Goal: Task Accomplishment & Management: Complete application form

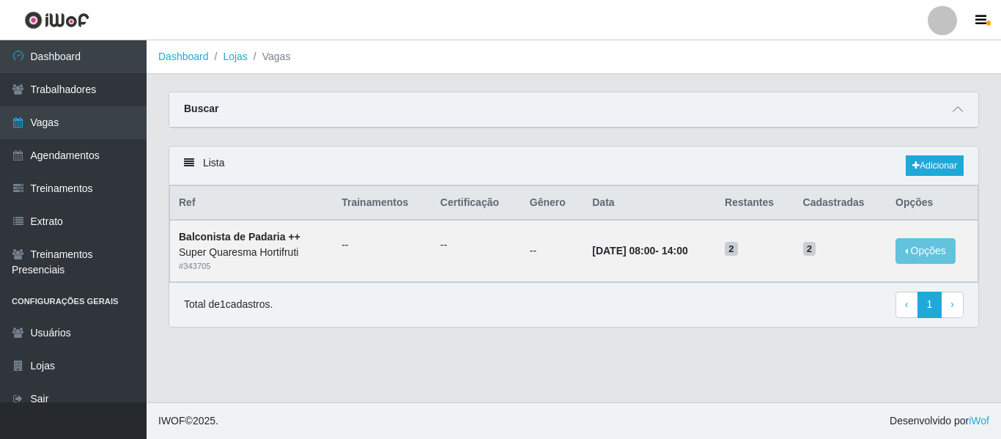
click at [940, 23] on div at bounding box center [942, 20] width 29 height 29
click at [906, 117] on button "Sair" at bounding box center [914, 114] width 132 height 30
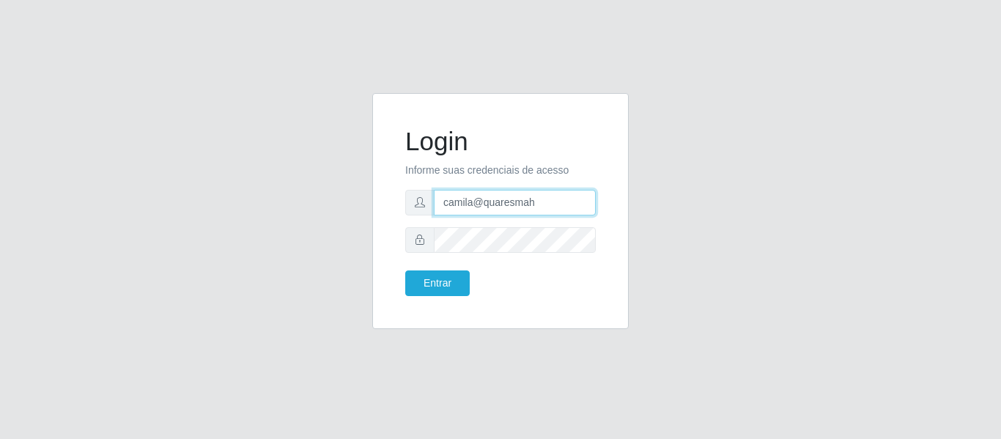
drag, startPoint x: 555, startPoint y: 199, endPoint x: 340, endPoint y: 226, distance: 216.5
click at [340, 226] on div "Login Informe suas credenciais de acesso camila@quaresmah Entrar" at bounding box center [500, 220] width 835 height 254
type input "camila@chinatowncg"
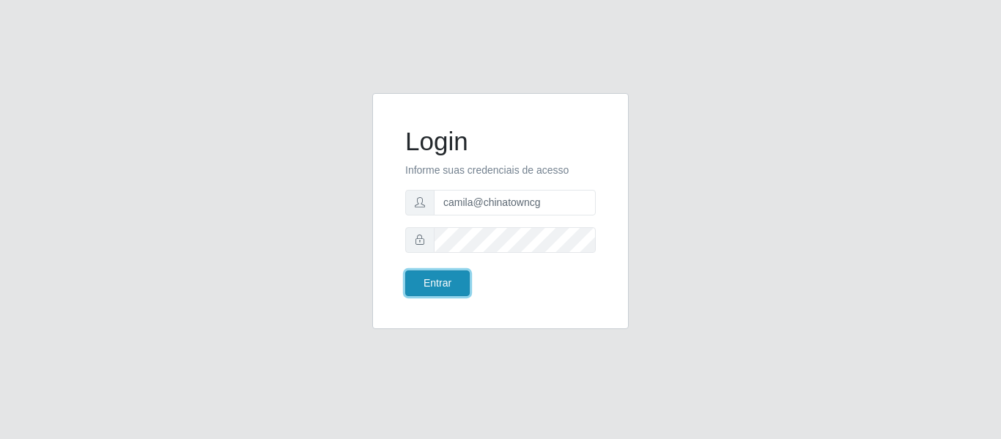
click at [447, 278] on button "Entrar" at bounding box center [437, 283] width 64 height 26
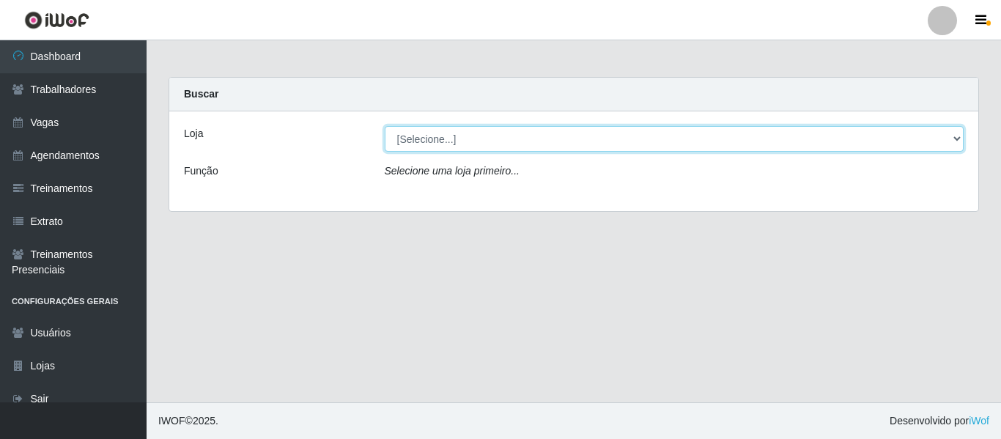
click at [437, 142] on select "[Selecione...] Chinatown Sushimi - Campina Grande" at bounding box center [675, 139] width 580 height 26
select select "357"
click at [385, 126] on select "[Selecione...] Chinatown Sushimi - Campina Grande" at bounding box center [675, 139] width 580 height 26
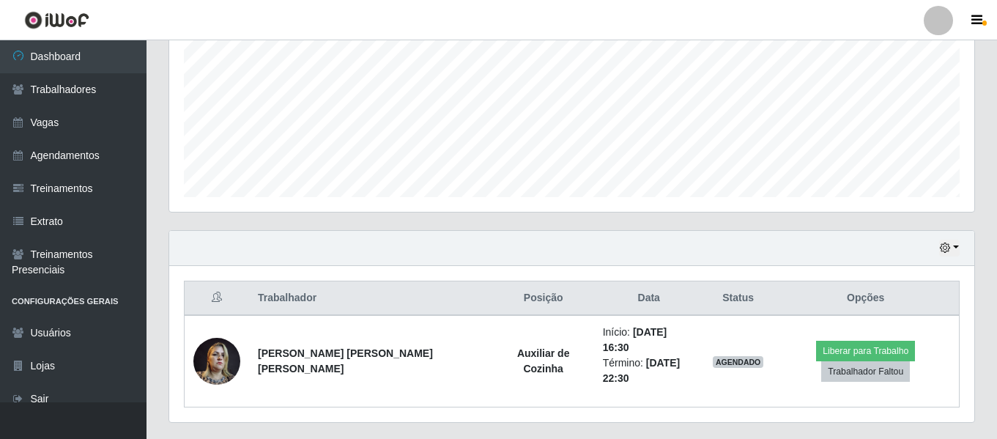
scroll to position [339, 0]
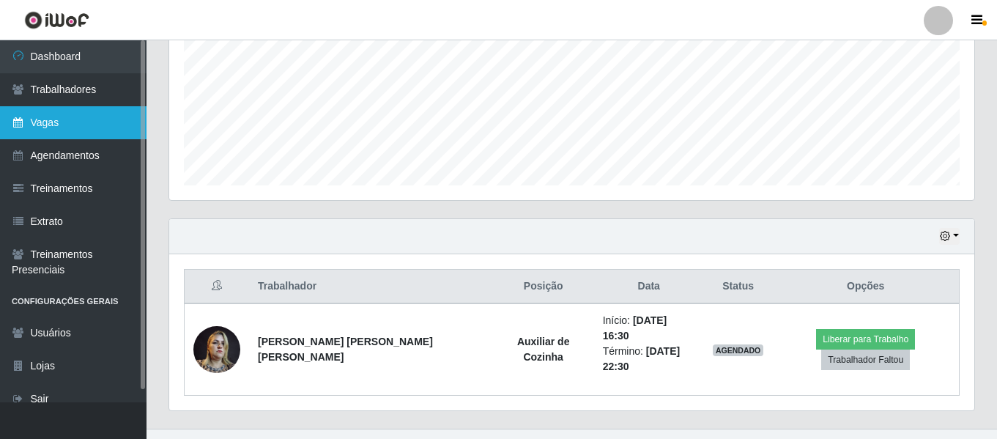
click at [83, 133] on link "Vagas" at bounding box center [73, 122] width 147 height 33
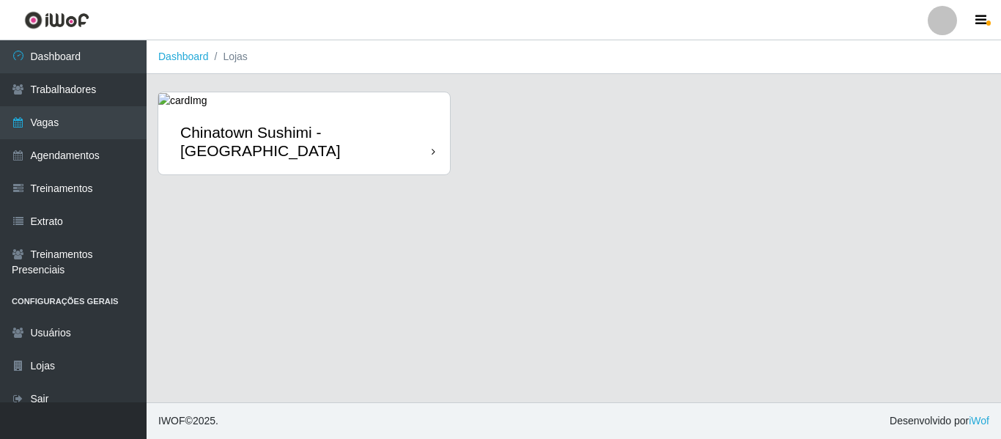
click at [224, 130] on div "Chinatown Sushimi - [GEOGRAPHIC_DATA]" at bounding box center [305, 141] width 251 height 37
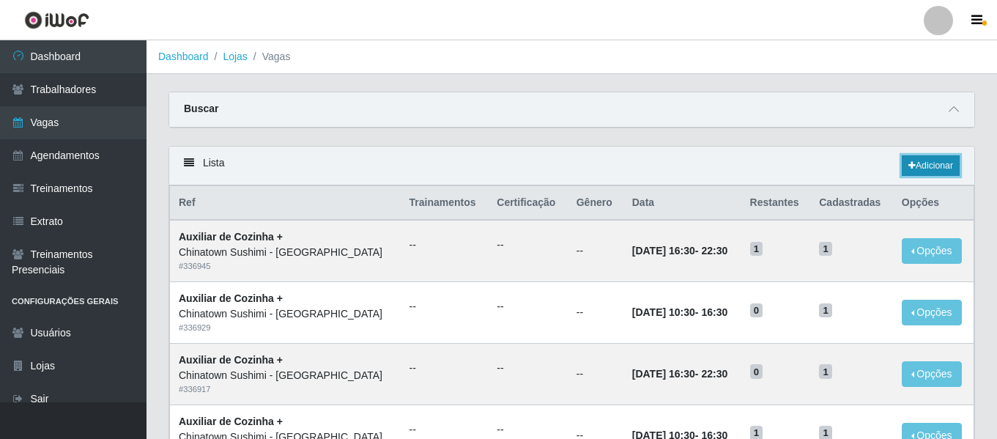
click at [939, 165] on link "Adicionar" at bounding box center [931, 165] width 58 height 21
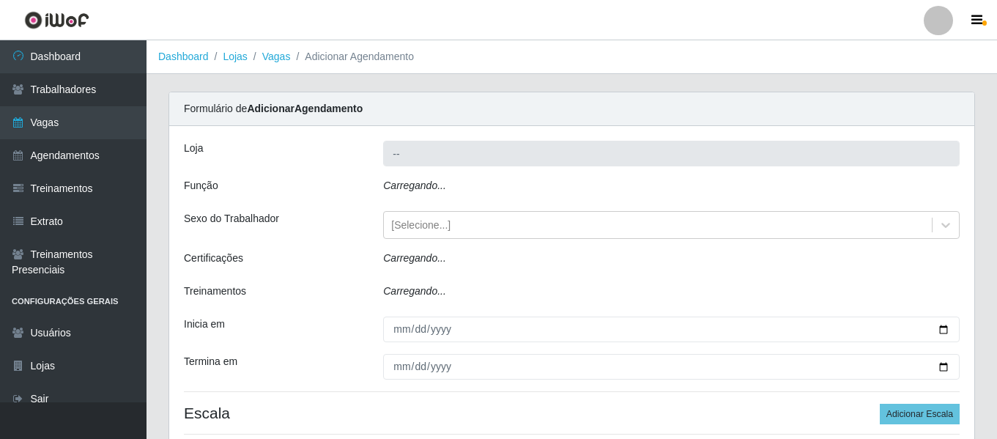
type input "Chinatown Sushimi - [GEOGRAPHIC_DATA]"
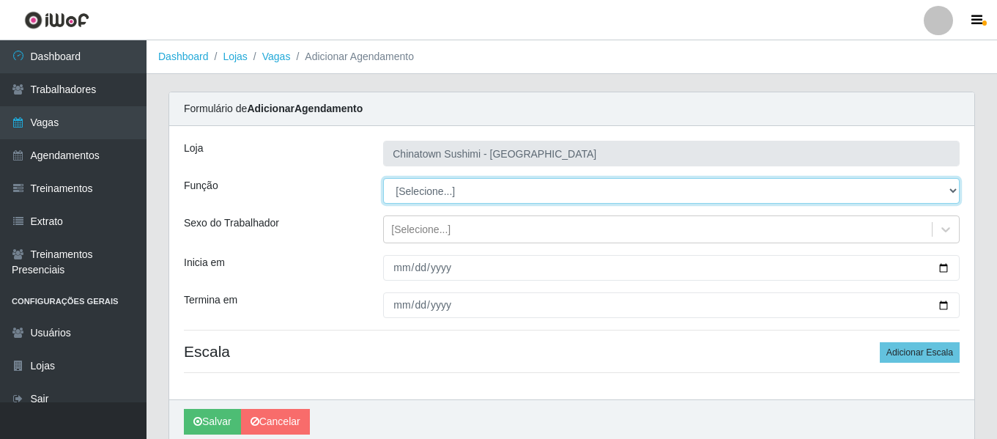
click at [459, 195] on select "[Selecione...] ASG ASG + ASG ++ Auxiliar de Cozinha Auxiliar de Cozinha + Auxil…" at bounding box center [671, 191] width 577 height 26
select select "9"
click at [383, 178] on select "[Selecione...] ASG ASG + ASG ++ Auxiliar de Cozinha Auxiliar de Cozinha + Auxil…" at bounding box center [671, 191] width 577 height 26
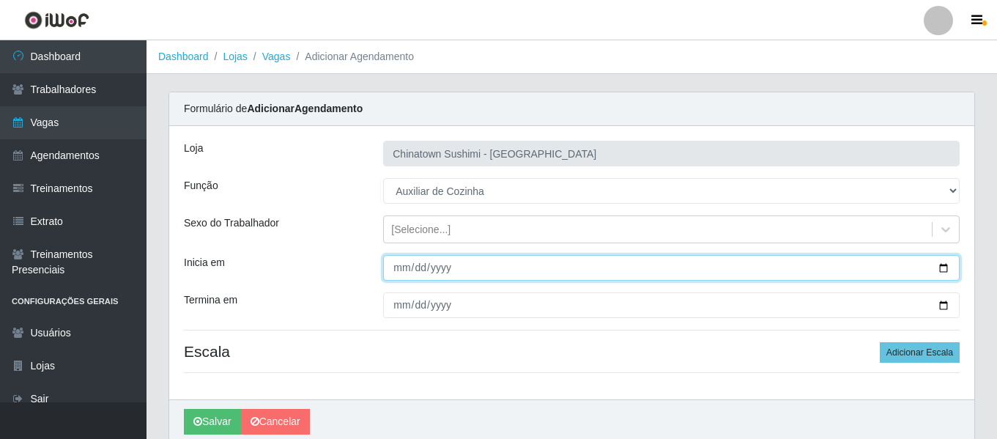
click at [390, 265] on input "Inicia em" at bounding box center [671, 268] width 577 height 26
type input "2025-09-17"
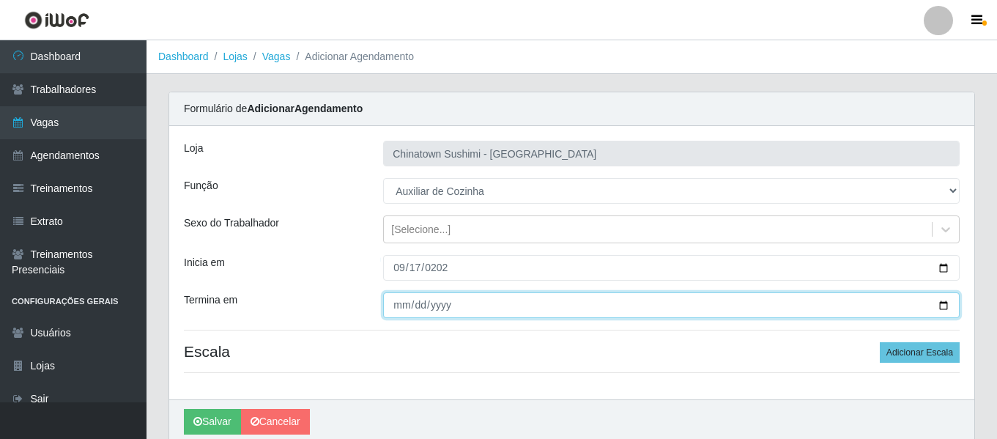
click at [395, 300] on input "Termina em" at bounding box center [671, 305] width 577 height 26
type input "2025-09-24"
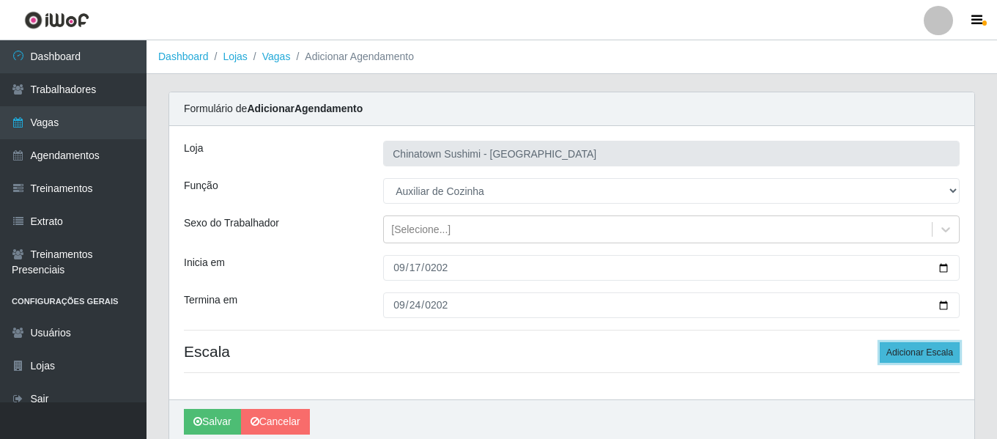
click at [939, 352] on button "Adicionar Escala" at bounding box center [920, 352] width 80 height 21
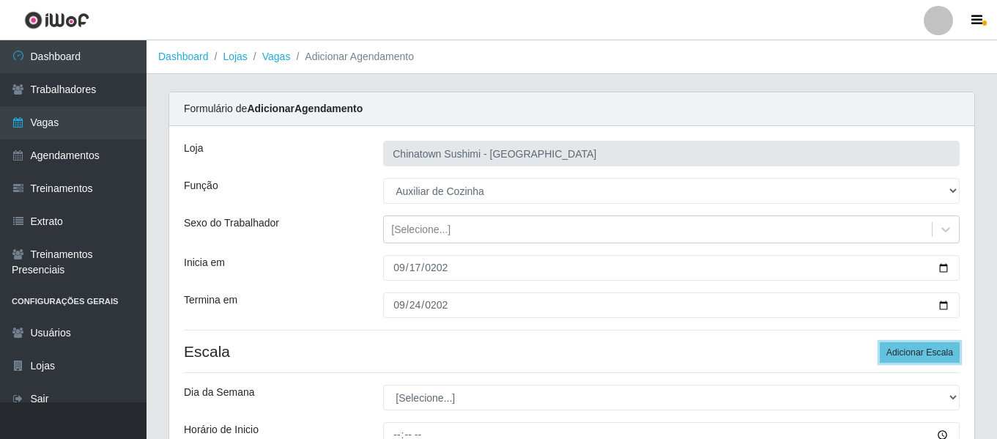
scroll to position [147, 0]
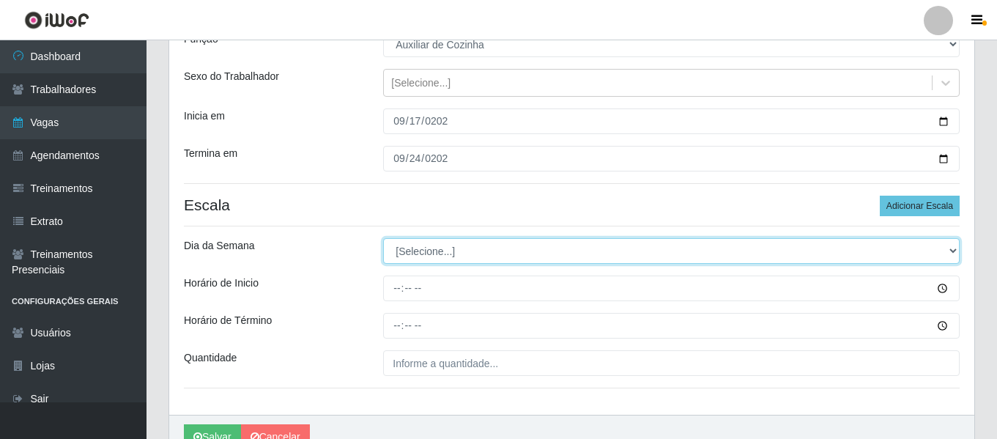
click at [444, 253] on select "[Selecione...] Segunda Terça Quarta Quinta Sexta Sábado Domingo" at bounding box center [671, 251] width 577 height 26
select select "3"
click at [383, 238] on select "[Selecione...] Segunda Terça Quarta Quinta Sexta Sábado Domingo" at bounding box center [671, 251] width 577 height 26
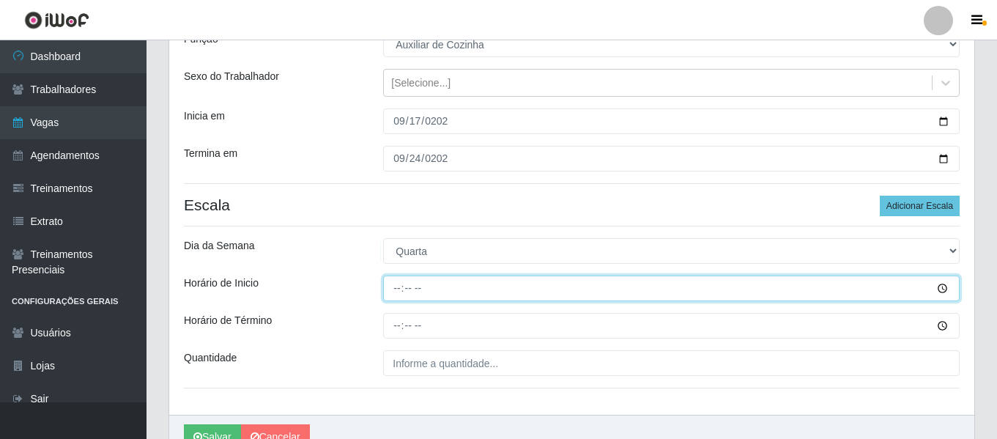
click at [391, 282] on input "Horário de Inicio" at bounding box center [671, 289] width 577 height 26
type input "10:30"
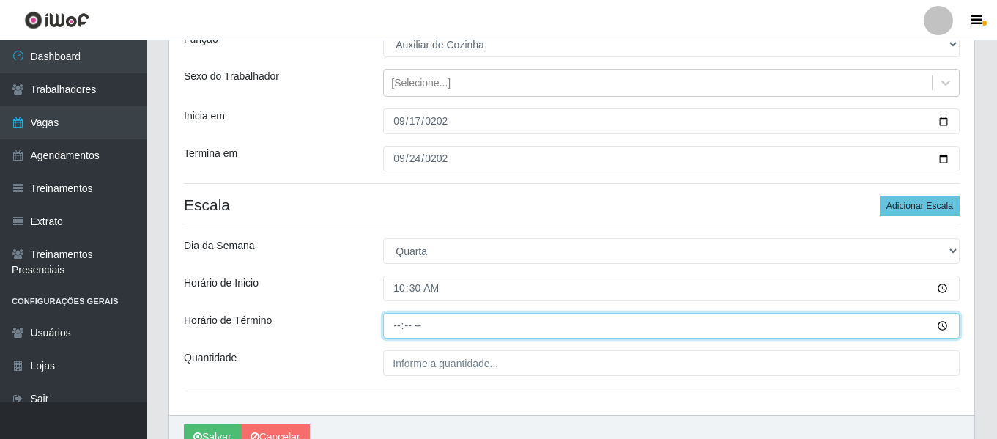
click at [397, 322] on input "Horário de Término" at bounding box center [671, 326] width 577 height 26
type input "16:30"
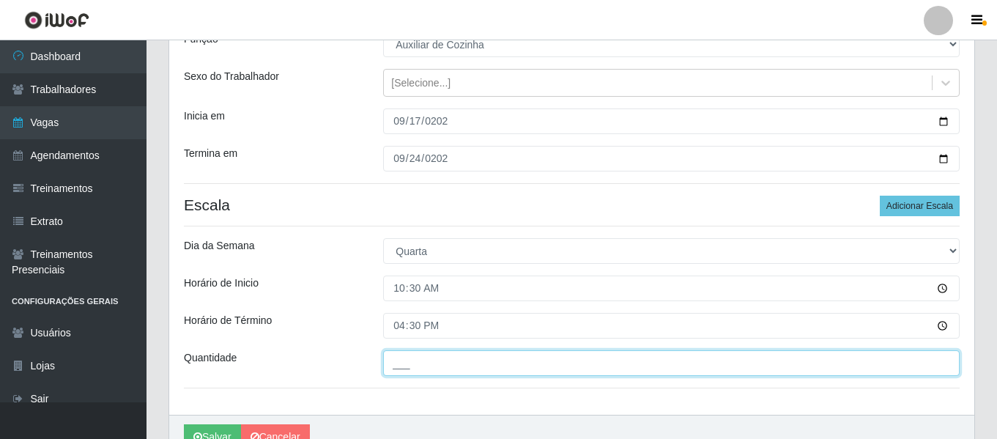
click at [471, 364] on input "___" at bounding box center [671, 363] width 577 height 26
type input "1__"
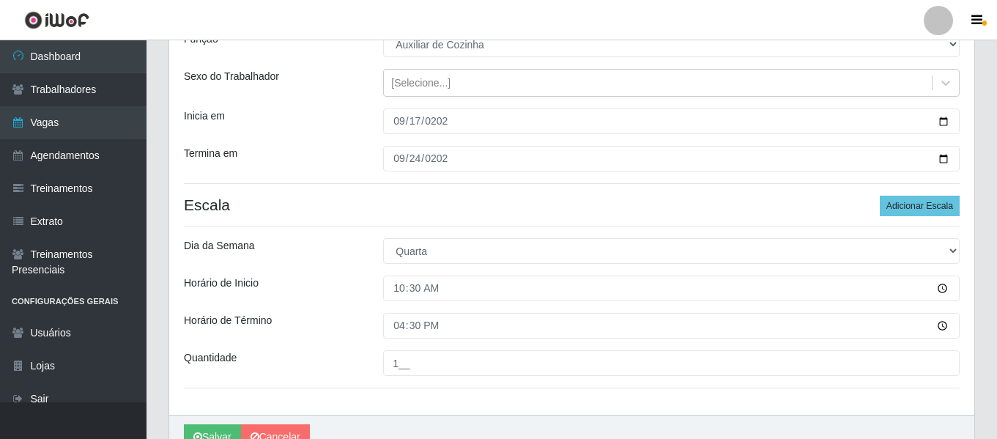
click at [345, 256] on div "Dia da Semana" at bounding box center [272, 251] width 199 height 26
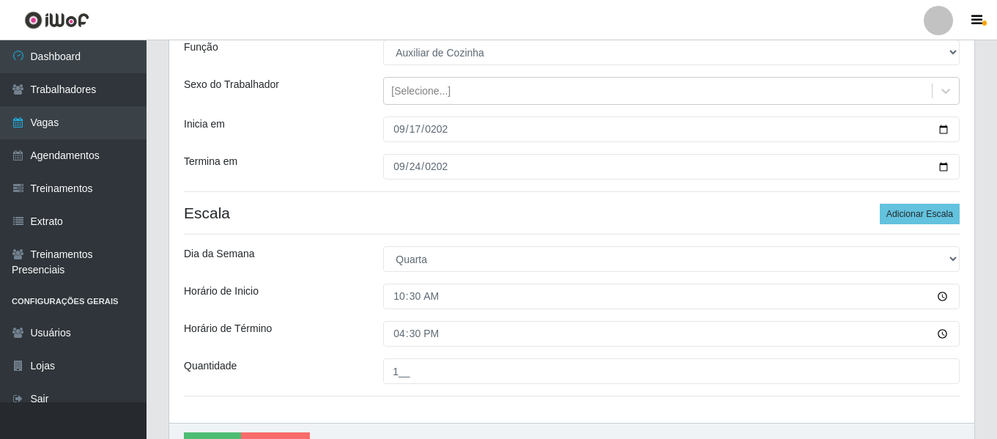
scroll to position [220, 0]
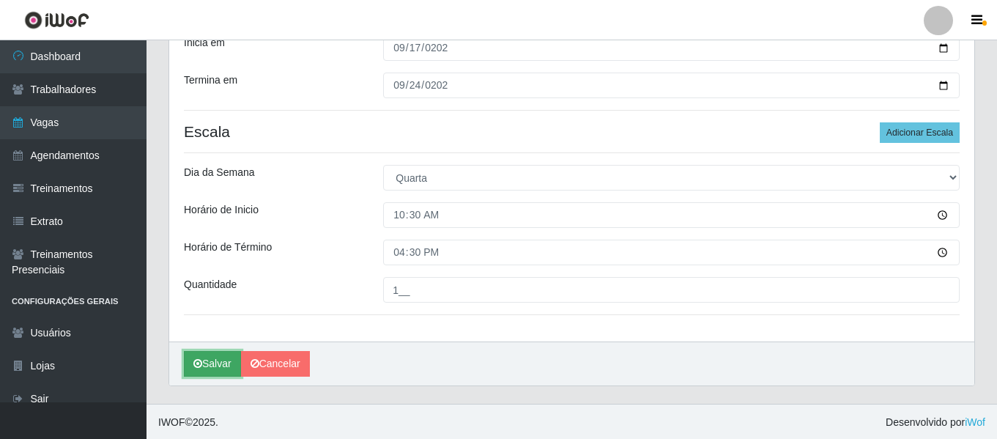
click at [201, 372] on button "Salvar" at bounding box center [212, 364] width 57 height 26
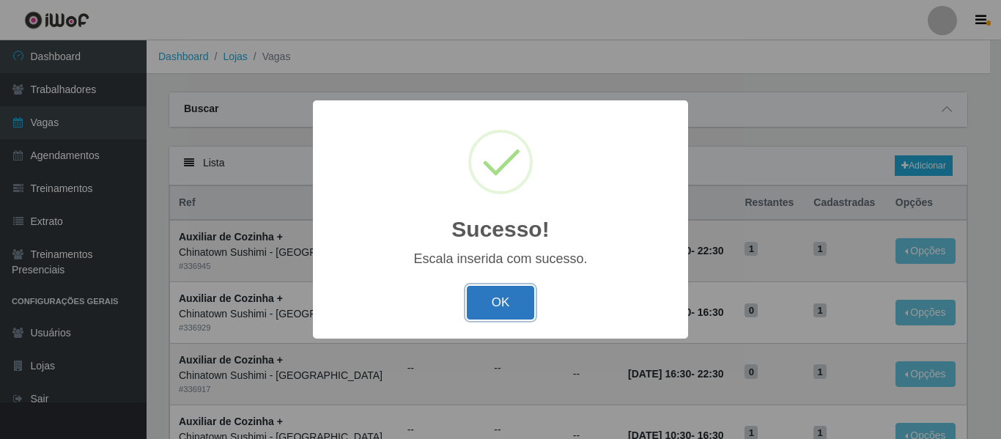
click at [508, 307] on button "OK" at bounding box center [501, 303] width 68 height 34
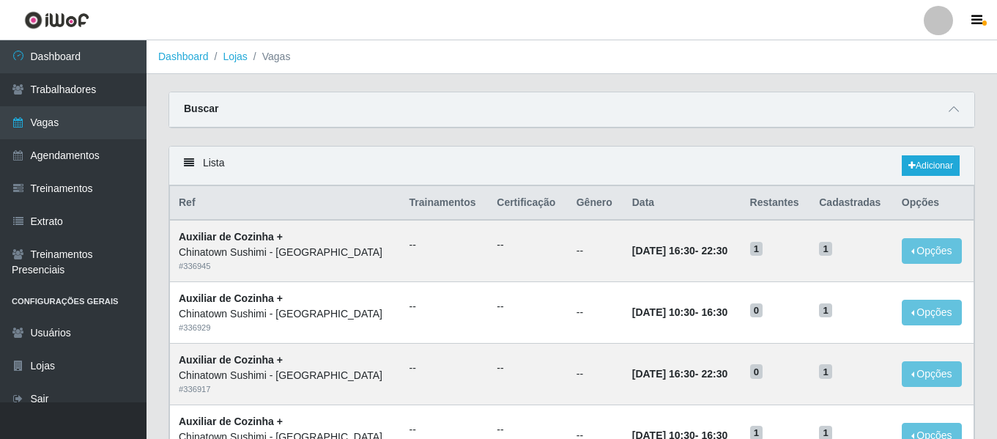
click at [932, 149] on div "Lista Adicionar" at bounding box center [571, 166] width 805 height 39
click at [934, 157] on link "Adicionar" at bounding box center [931, 165] width 58 height 21
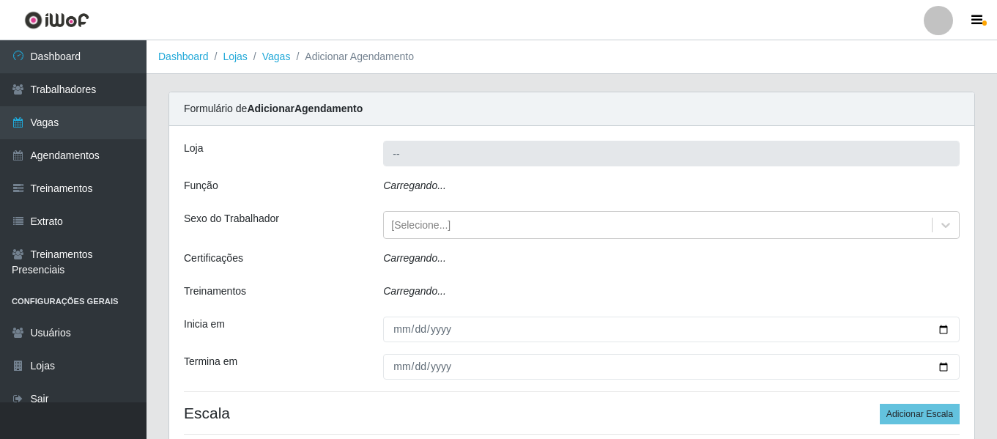
type input "Chinatown Sushimi - [GEOGRAPHIC_DATA]"
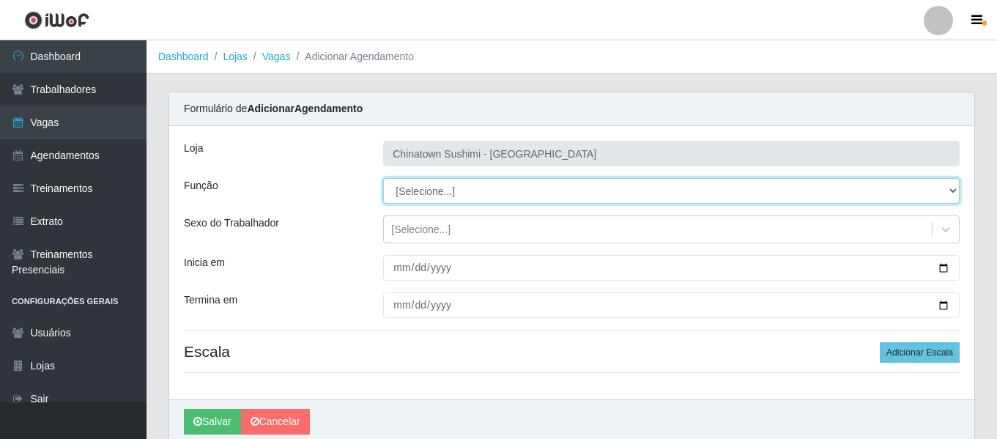
click at [447, 199] on select "[Selecione...] ASG ASG + ASG ++ Auxiliar de Cozinha Auxiliar de Cozinha + Auxil…" at bounding box center [671, 191] width 577 height 26
select select "9"
click at [383, 178] on select "[Selecione...] ASG ASG + ASG ++ Auxiliar de Cozinha Auxiliar de Cozinha + Auxil…" at bounding box center [671, 191] width 577 height 26
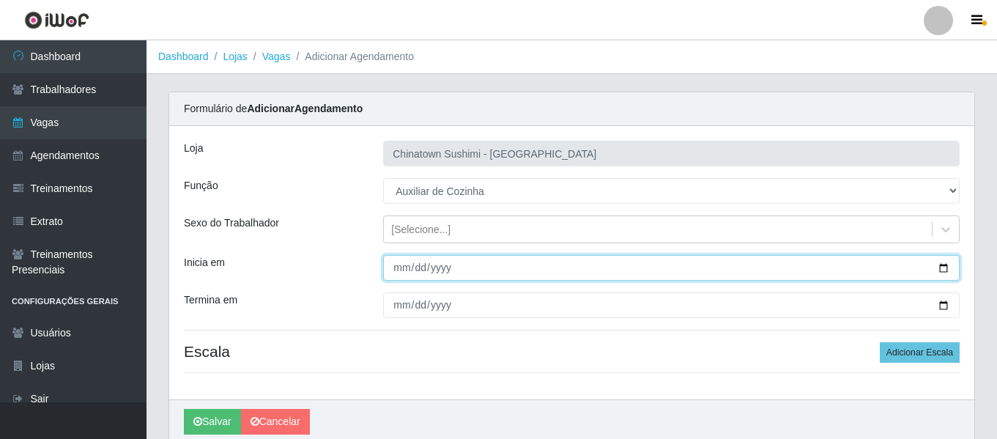
click at [398, 273] on input "Inicia em" at bounding box center [671, 268] width 577 height 26
type input "2025-09-17"
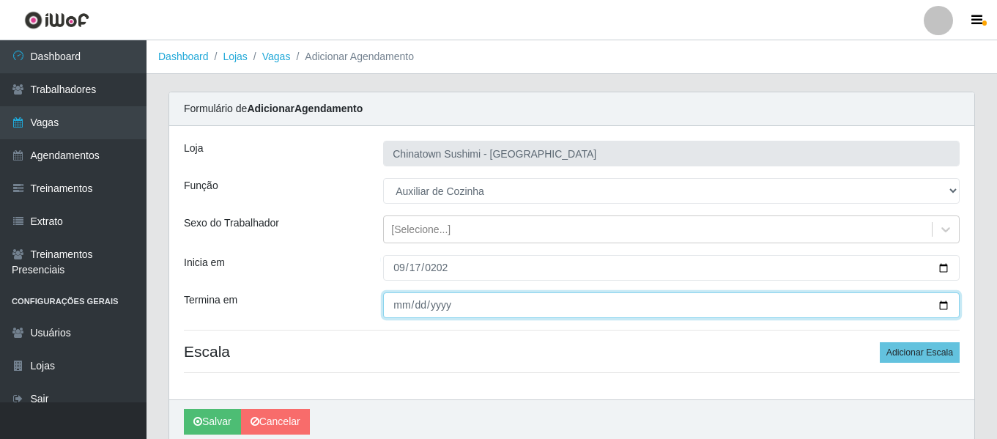
click at [404, 312] on input "Termina em" at bounding box center [671, 305] width 577 height 26
type input "2025-09-24"
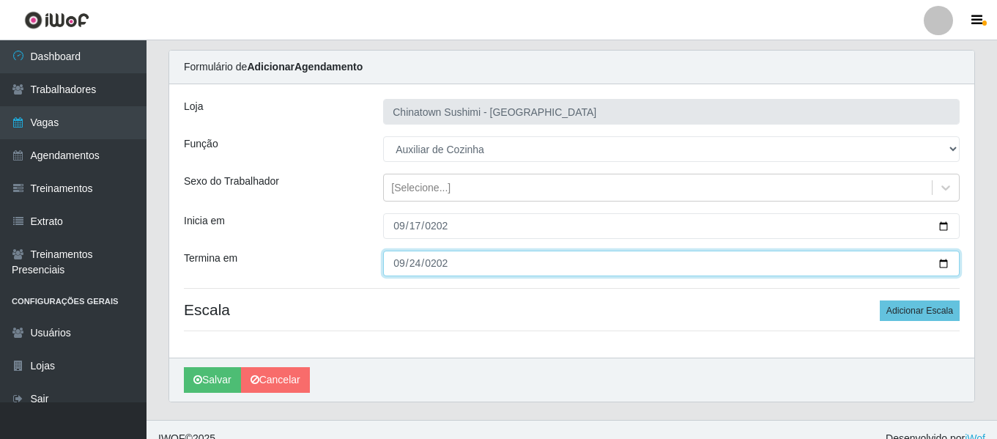
scroll to position [59, 0]
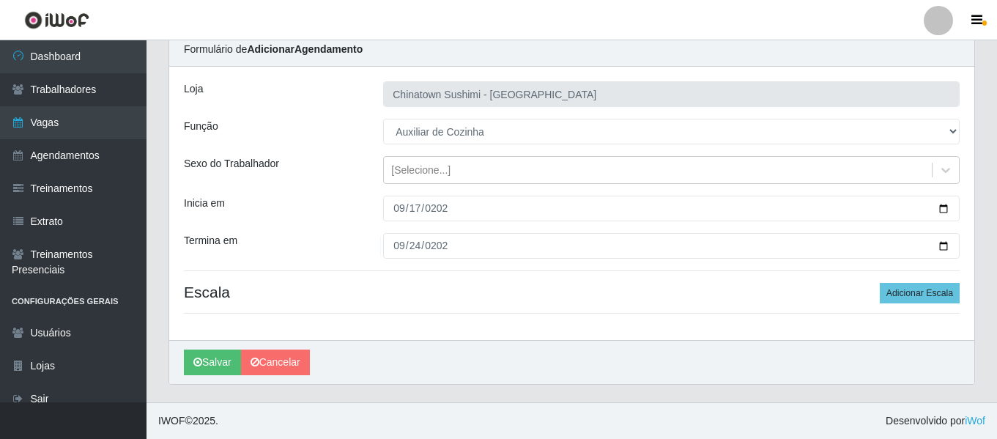
click at [911, 281] on div "Loja Chinatown Sushimi - Campina Grande Função [Selecione...] ASG ASG + ASG ++ …" at bounding box center [571, 203] width 805 height 273
click at [916, 295] on button "Adicionar Escala" at bounding box center [920, 293] width 80 height 21
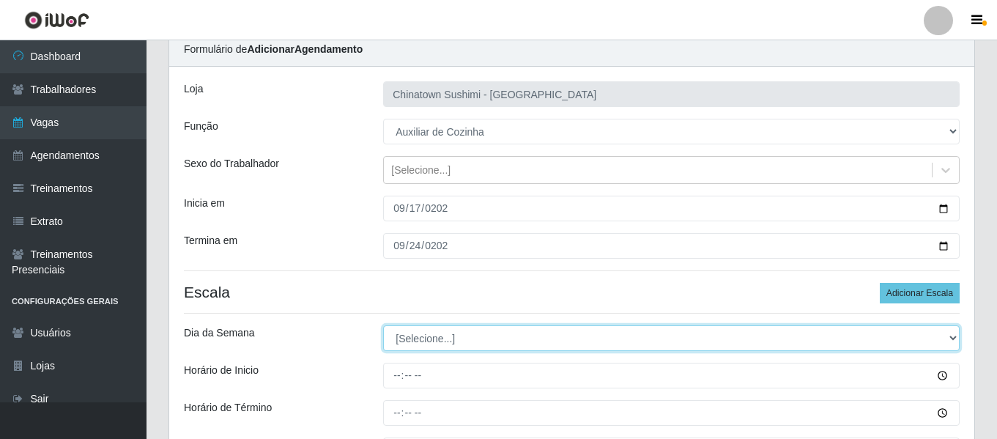
click at [416, 339] on select "[Selecione...] Segunda Terça Quarta Quinta Sexta Sábado Domingo" at bounding box center [671, 338] width 577 height 26
select select "3"
click at [383, 325] on select "[Selecione...] Segunda Terça Quarta Quinta Sexta Sábado Domingo" at bounding box center [671, 338] width 577 height 26
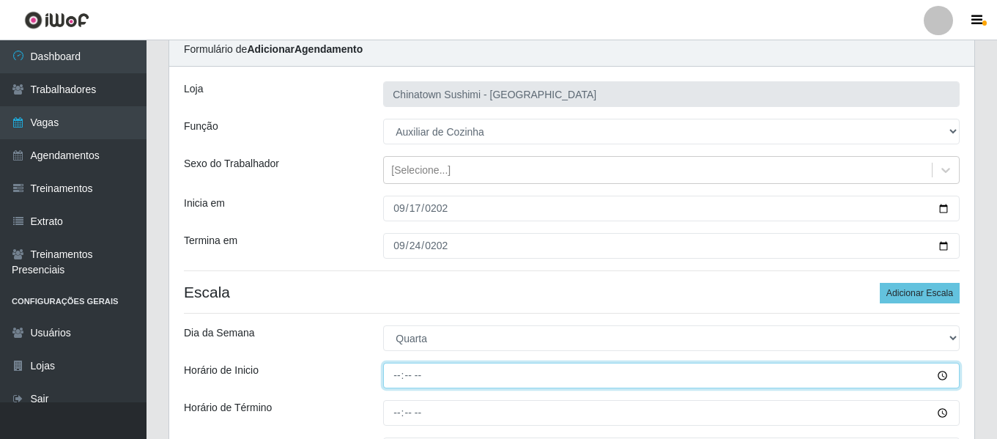
click at [391, 372] on input "Horário de Inicio" at bounding box center [671, 376] width 577 height 26
type input "16:30"
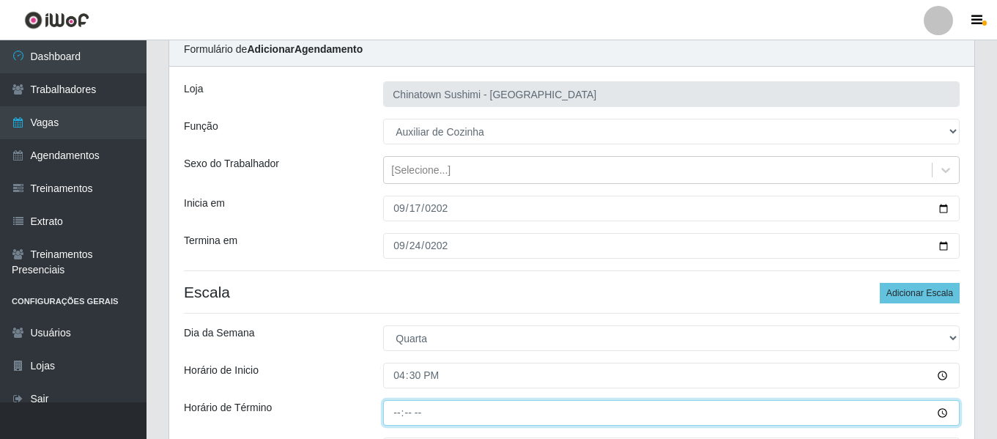
click at [396, 413] on input "Horário de Término" at bounding box center [671, 413] width 577 height 26
type input "22:30"
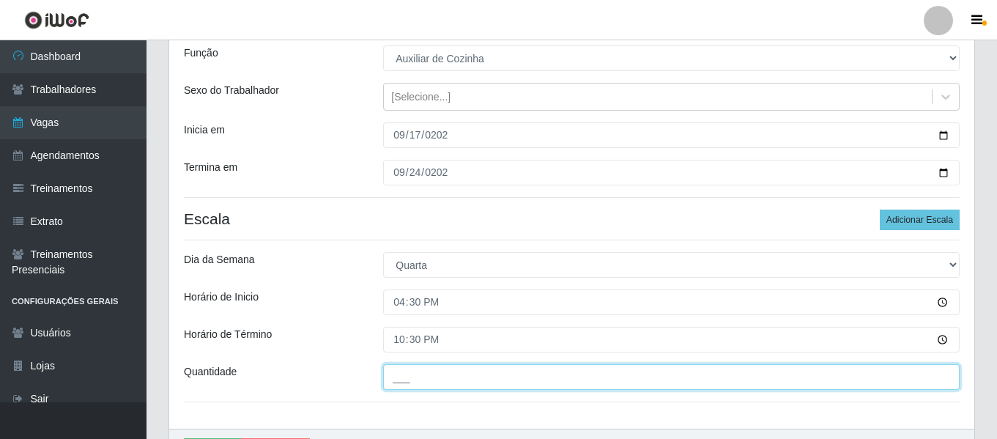
click at [426, 379] on input "___" at bounding box center [671, 377] width 577 height 26
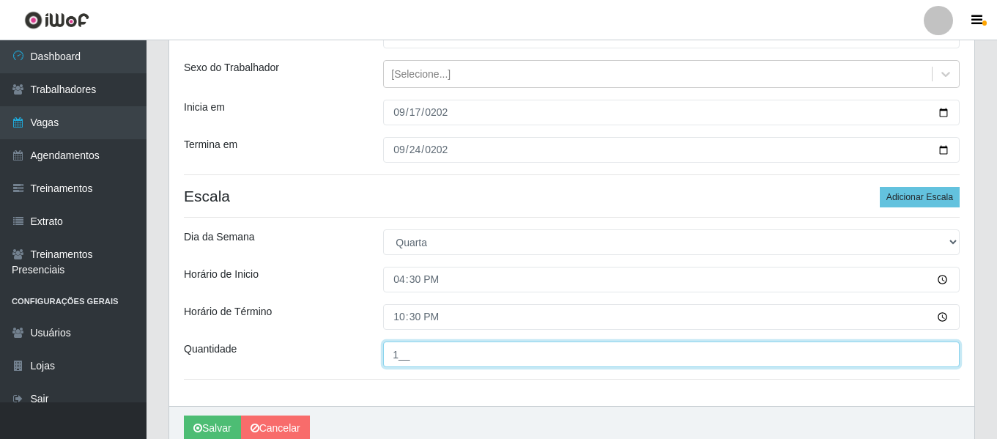
scroll to position [220, 0]
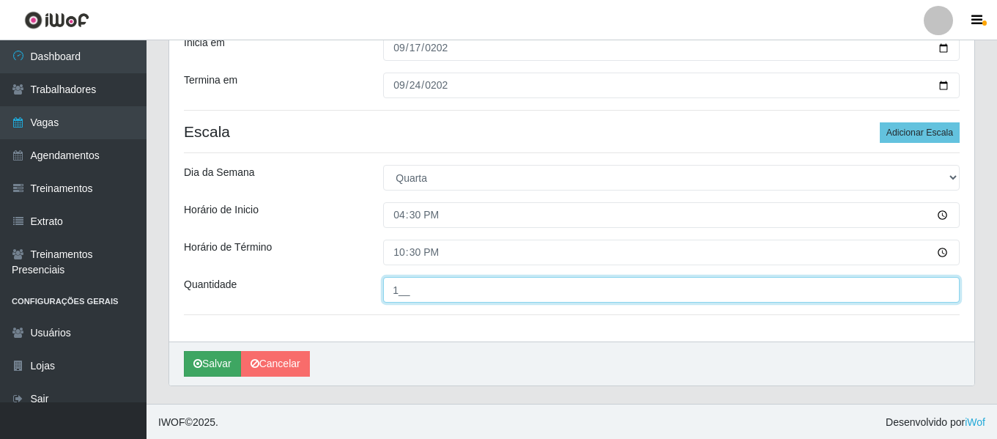
type input "1__"
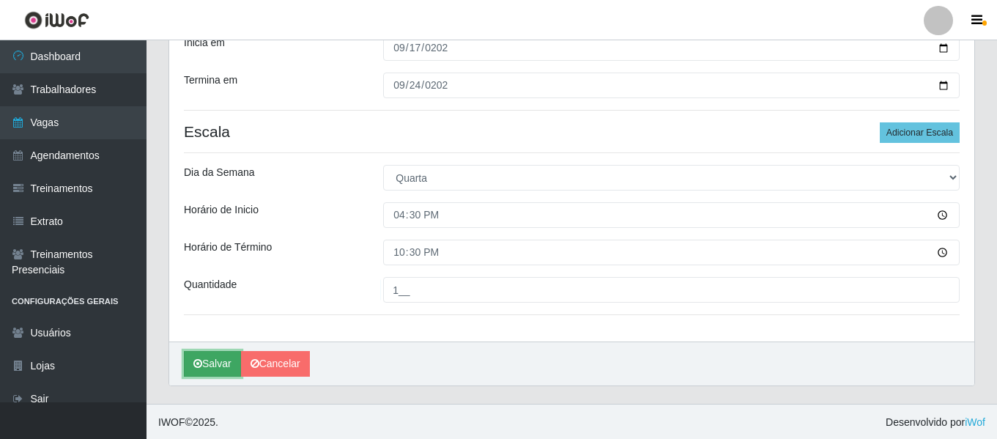
click at [206, 360] on button "Salvar" at bounding box center [212, 364] width 57 height 26
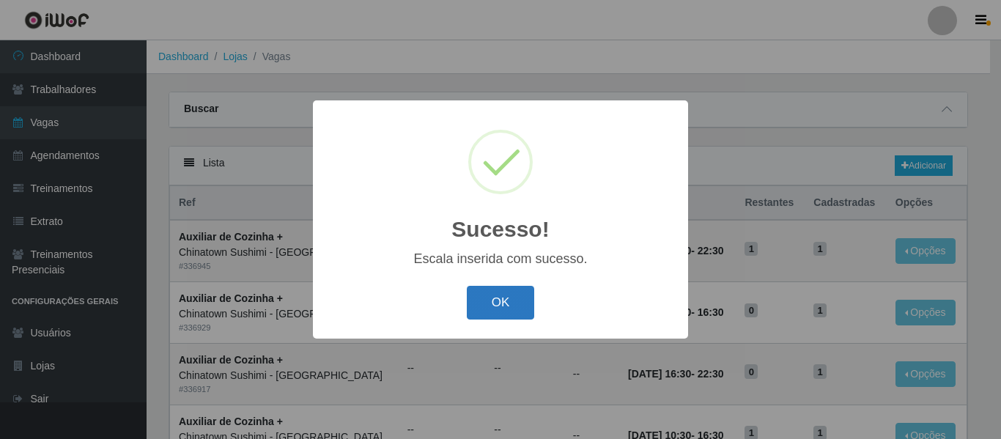
click at [480, 305] on button "OK" at bounding box center [501, 303] width 68 height 34
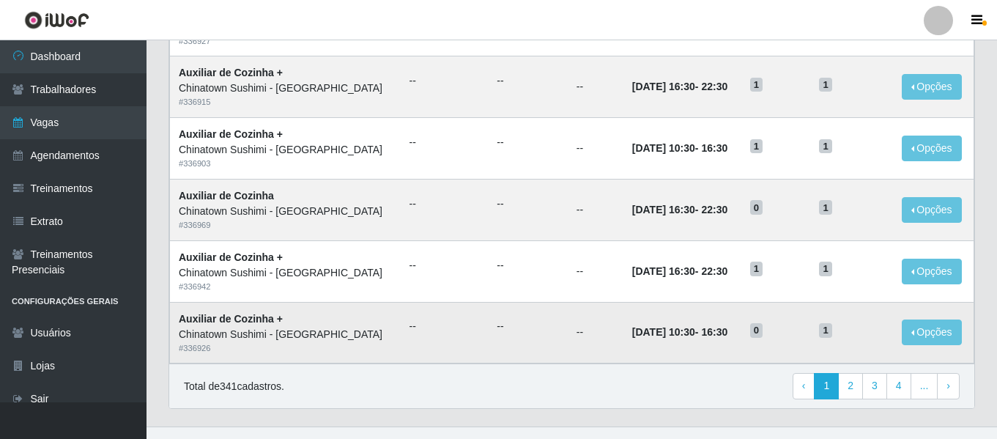
scroll to position [803, 0]
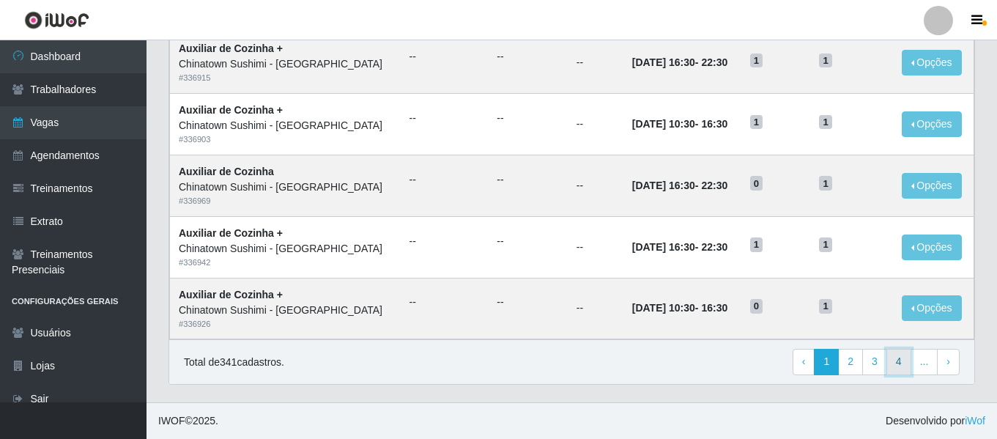
click at [898, 372] on link "4" at bounding box center [899, 362] width 25 height 26
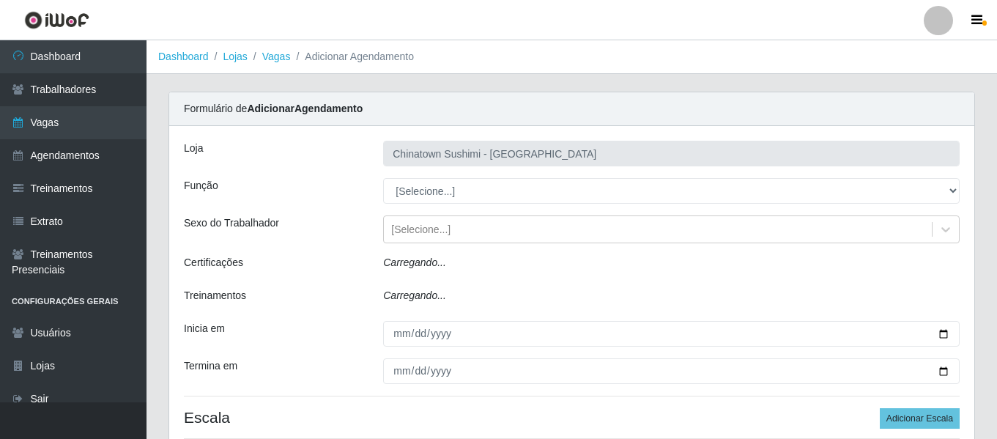
type input "Chinatown Sushimi - [GEOGRAPHIC_DATA]"
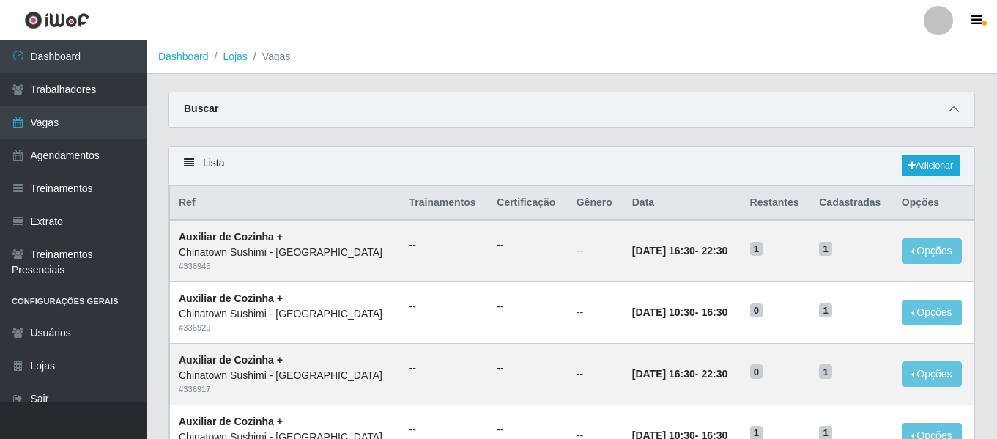
click at [956, 109] on icon at bounding box center [954, 109] width 10 height 10
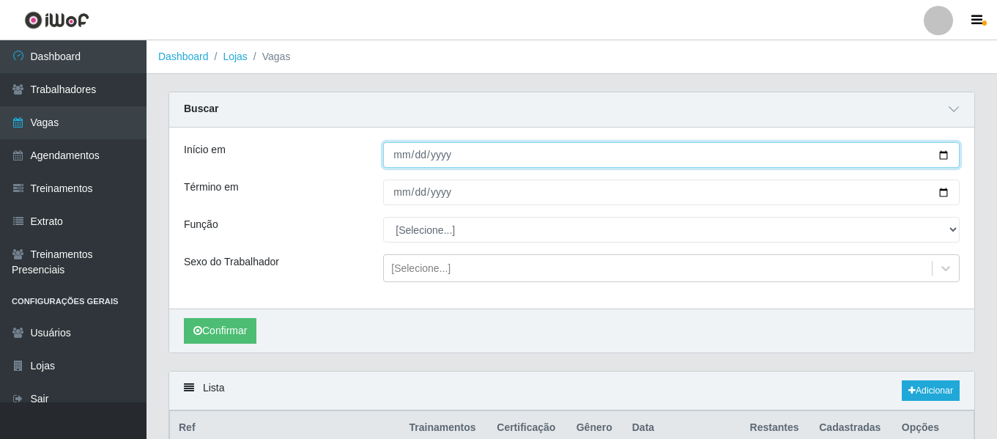
click at [398, 160] on input "Início em" at bounding box center [671, 155] width 577 height 26
type input "[DATE]"
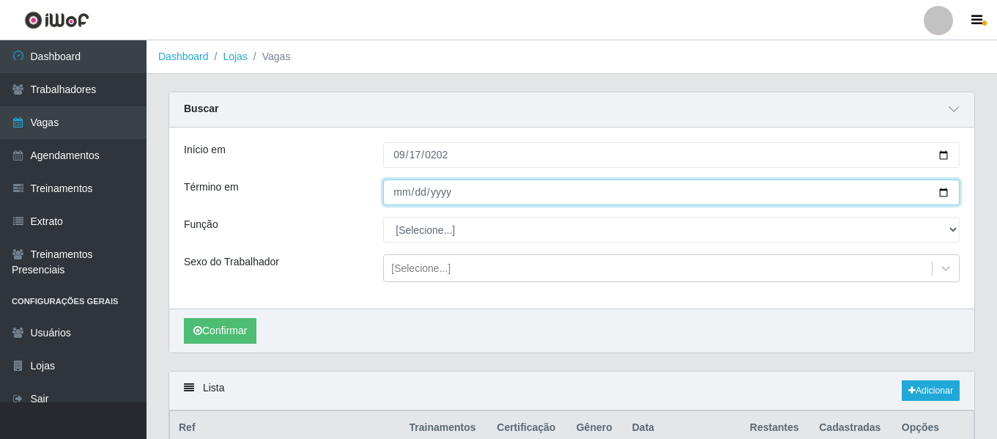
click at [396, 201] on input "Término em" at bounding box center [671, 193] width 577 height 26
type input "2005-09-17"
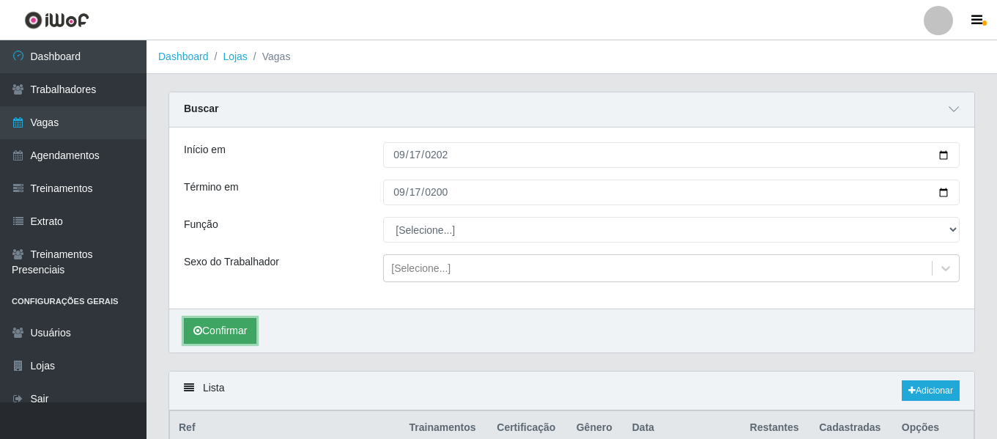
click at [228, 331] on button "Confirmar" at bounding box center [220, 331] width 73 height 26
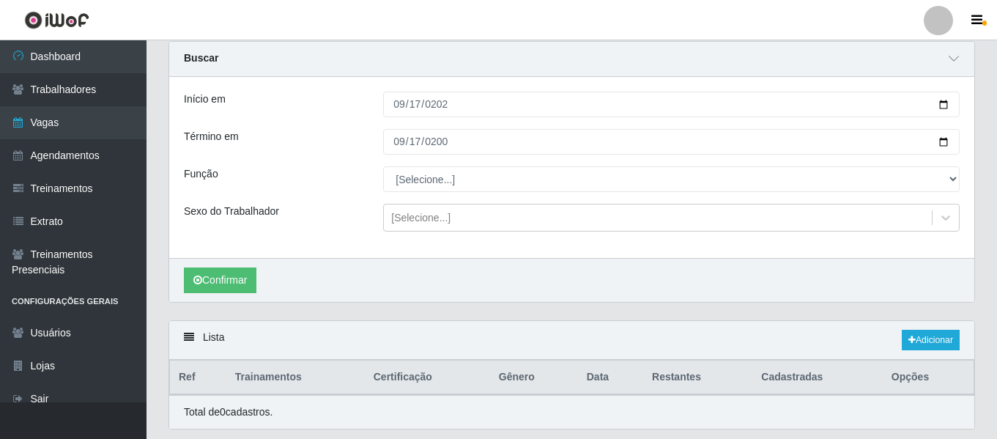
scroll to position [96, 0]
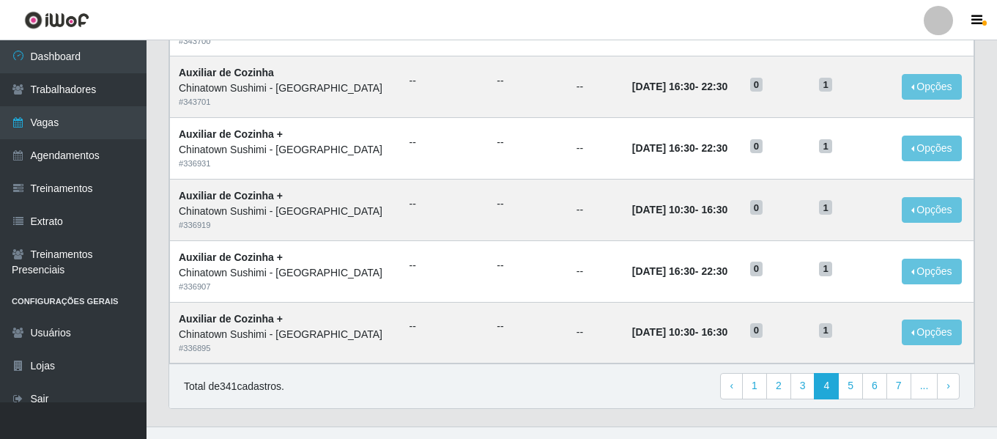
scroll to position [803, 0]
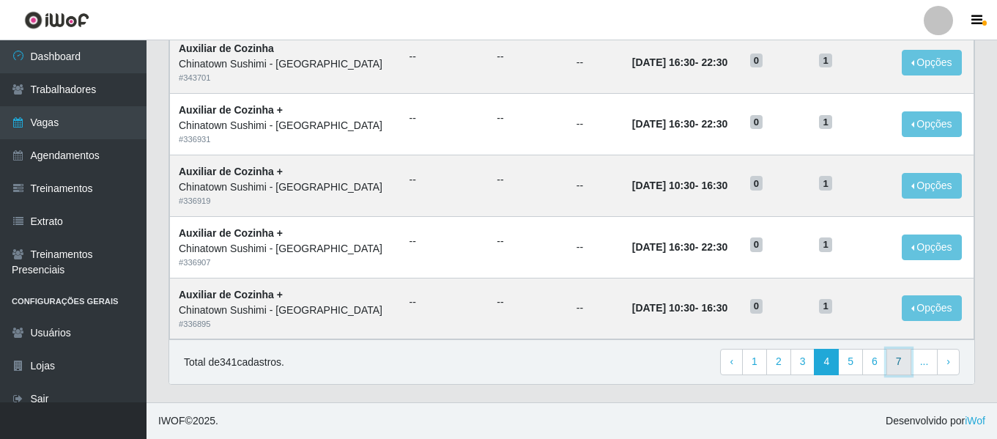
click at [906, 364] on link "7" at bounding box center [899, 362] width 25 height 26
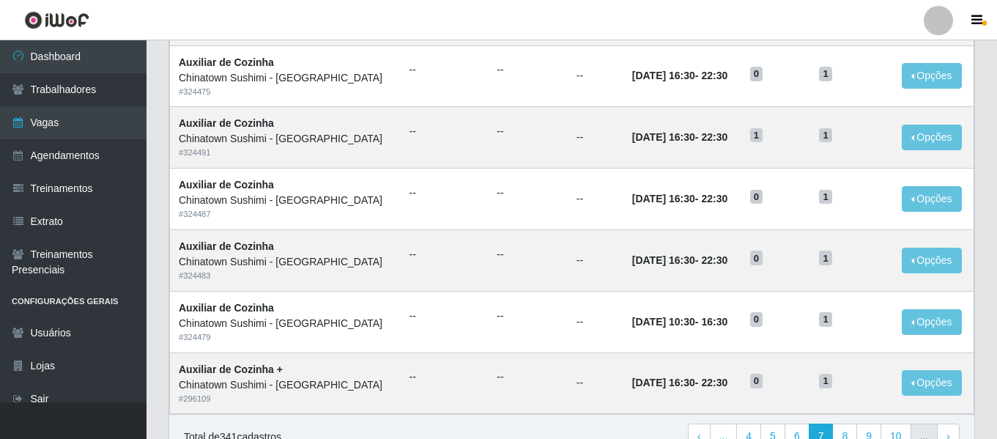
scroll to position [803, 0]
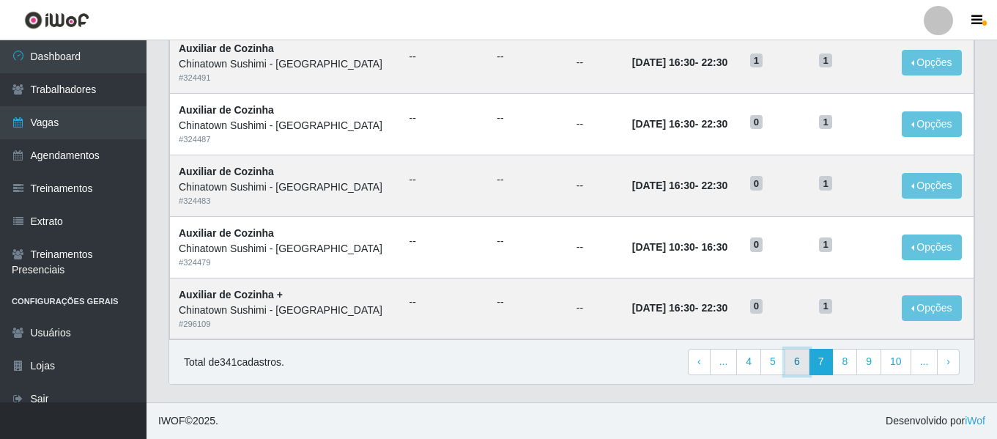
click at [807, 368] on link "6" at bounding box center [797, 362] width 25 height 26
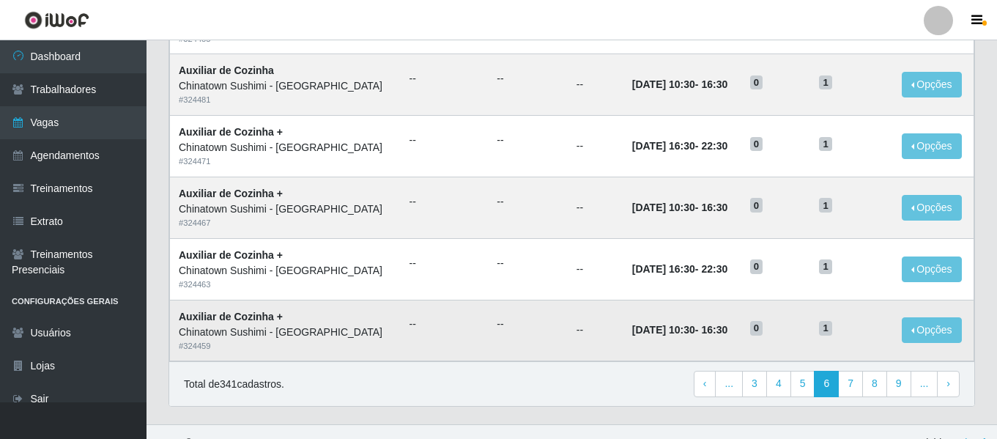
scroll to position [803, 0]
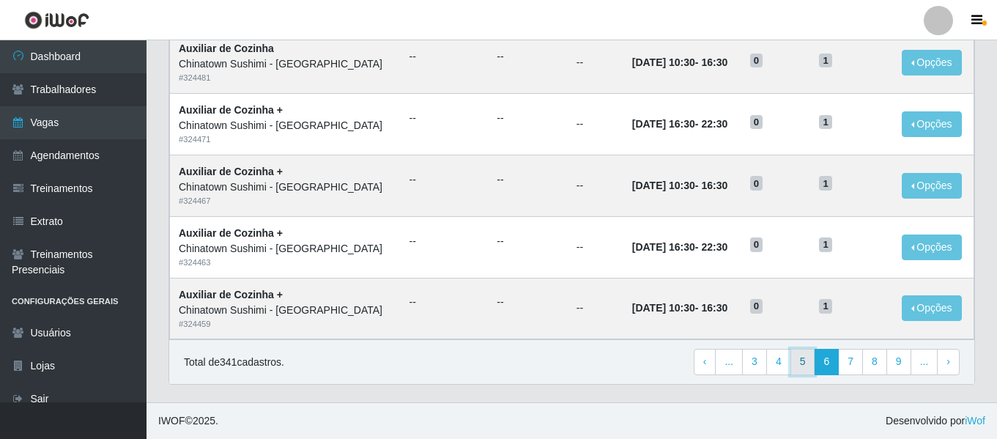
click at [805, 361] on link "5" at bounding box center [803, 362] width 25 height 26
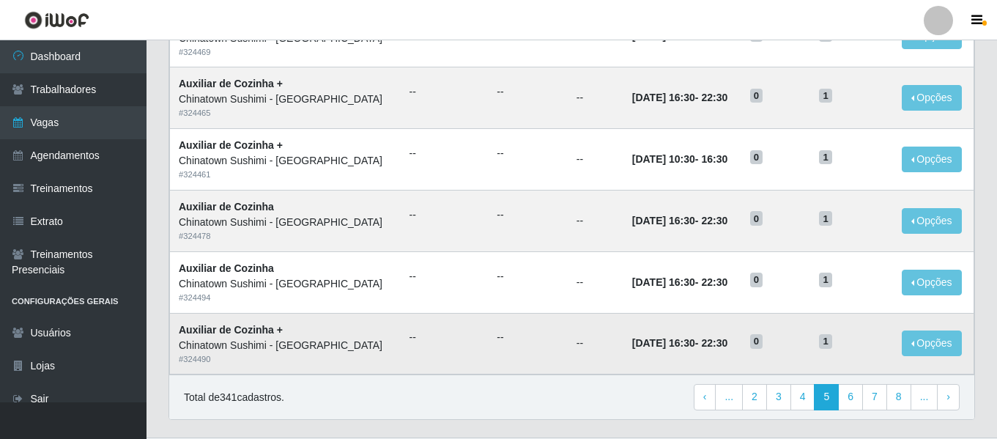
scroll to position [803, 0]
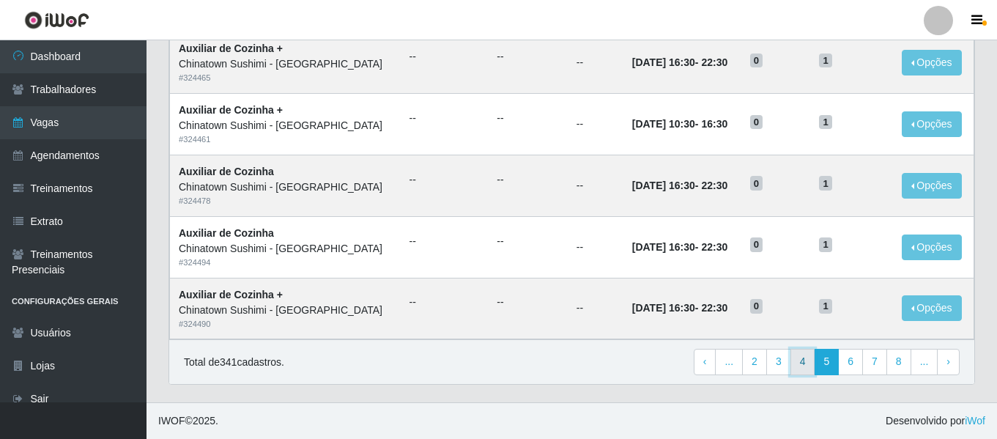
click at [810, 363] on link "4" at bounding box center [803, 362] width 25 height 26
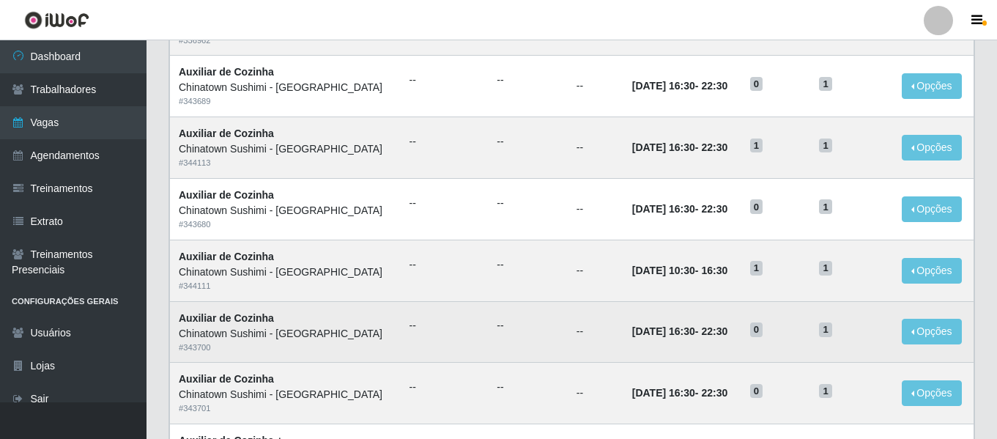
scroll to position [437, 0]
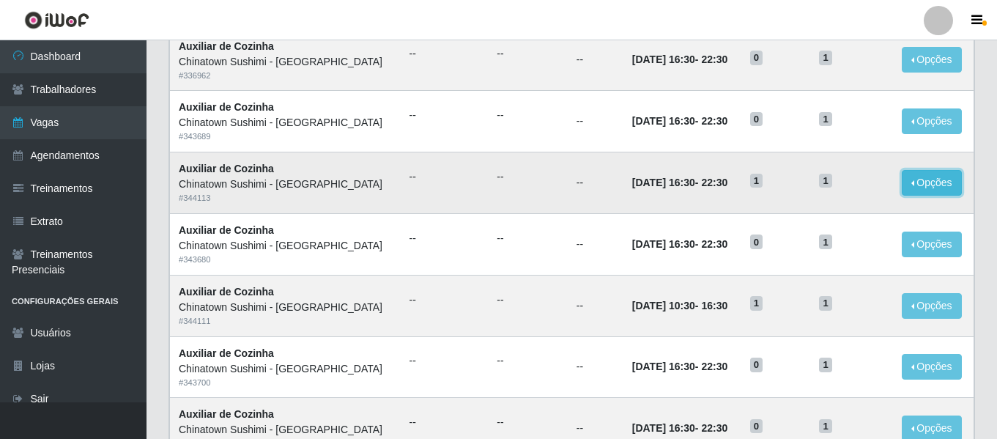
click at [924, 182] on button "Opções" at bounding box center [932, 183] width 60 height 26
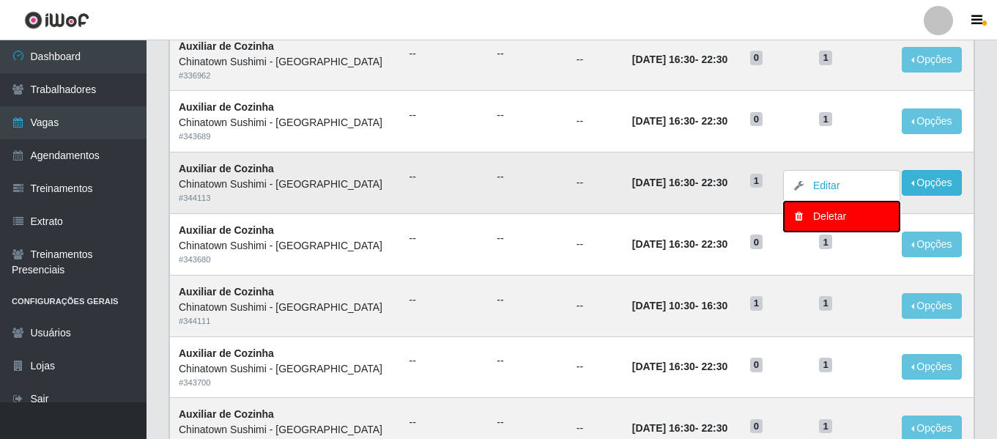
click at [805, 212] on div "Deletar" at bounding box center [842, 216] width 86 height 15
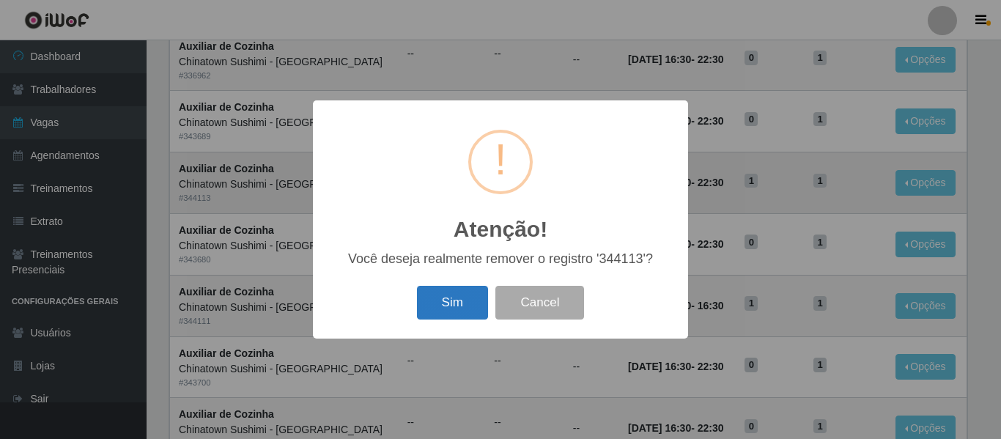
click at [459, 311] on button "Sim" at bounding box center [452, 303] width 71 height 34
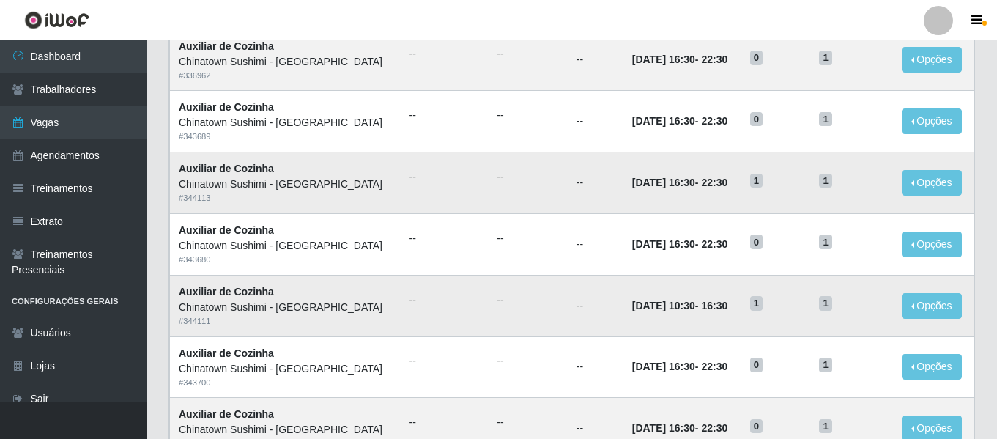
scroll to position [0, 0]
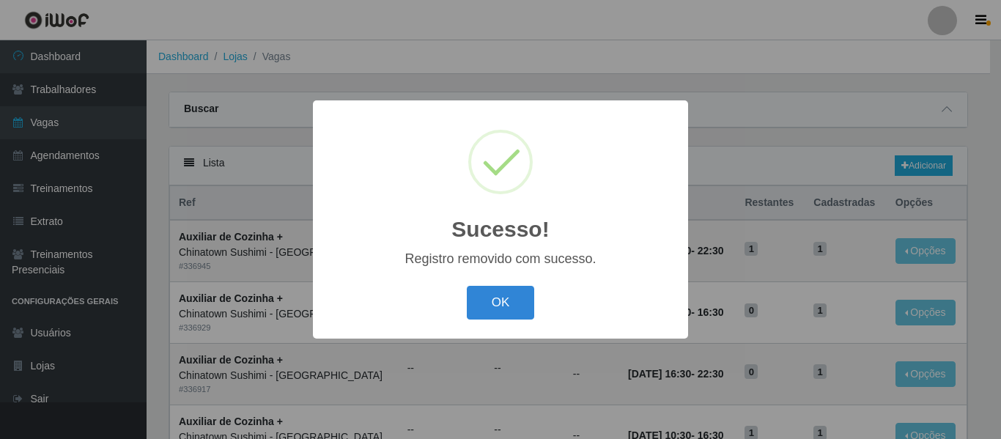
click at [535, 306] on div "OK Cancel" at bounding box center [501, 302] width 346 height 42
click at [514, 306] on button "OK" at bounding box center [501, 303] width 68 height 34
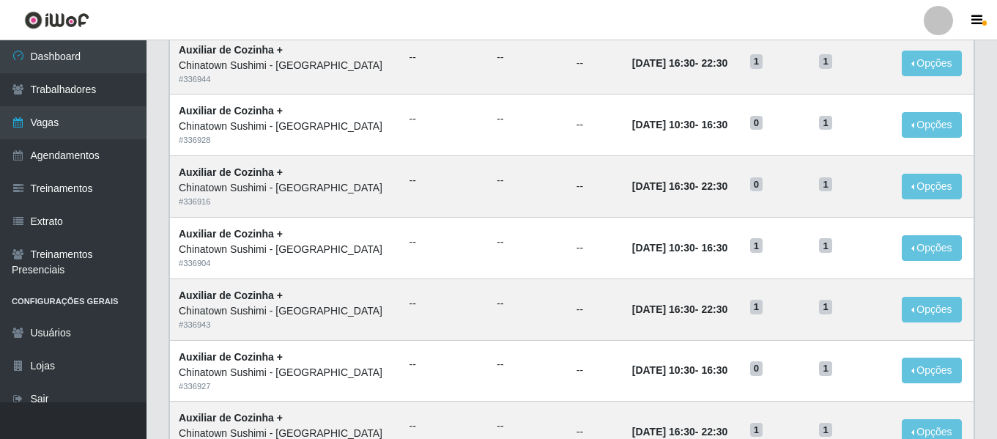
scroll to position [440, 0]
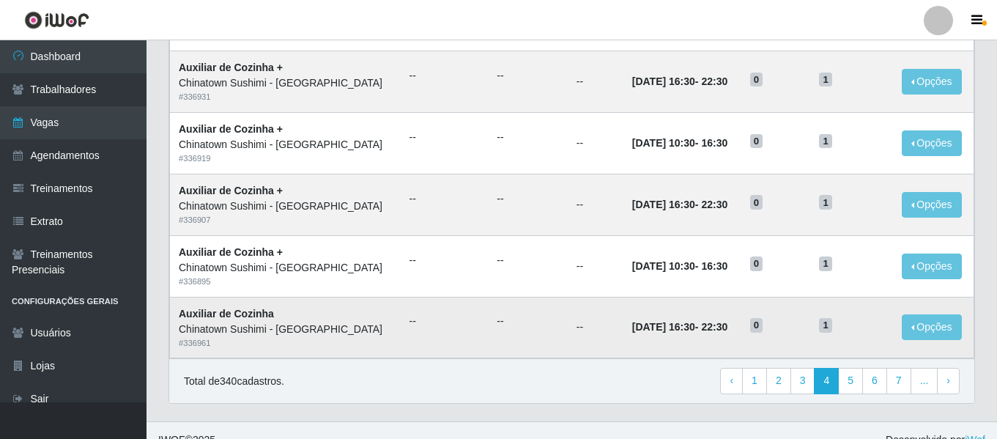
scroll to position [803, 0]
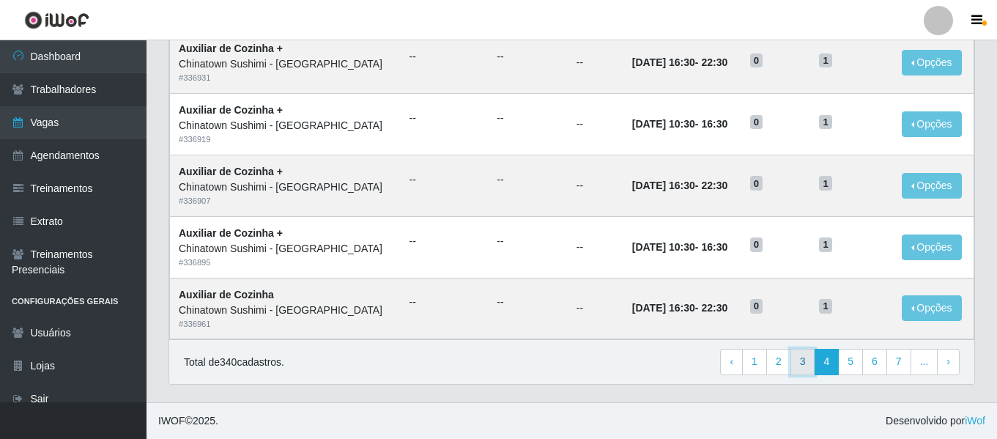
click at [811, 366] on link "3" at bounding box center [803, 362] width 25 height 26
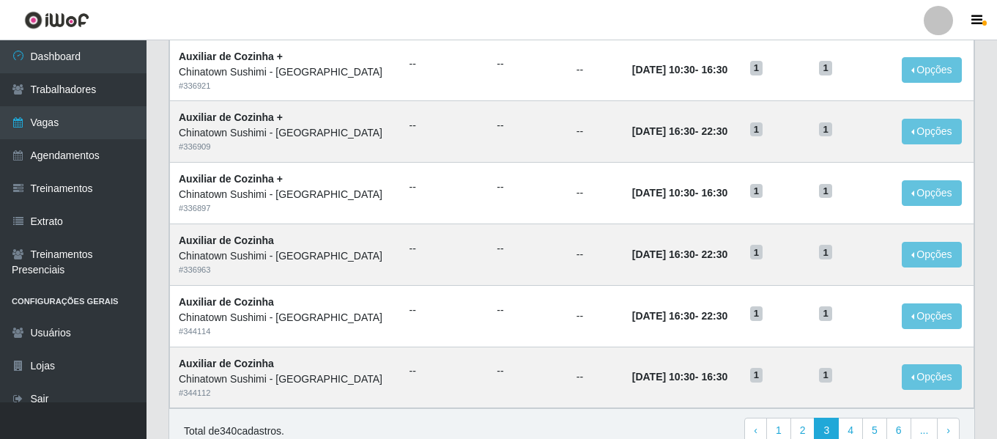
scroll to position [803, 0]
